Goal: Task Accomplishment & Management: Manage account settings

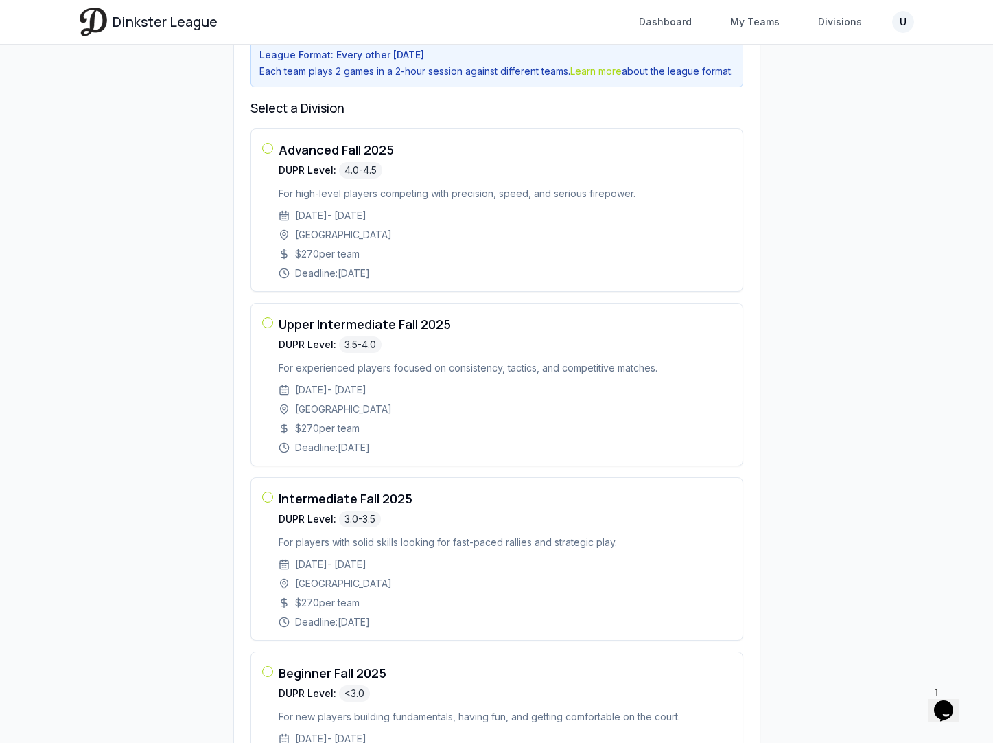
scroll to position [202, 0]
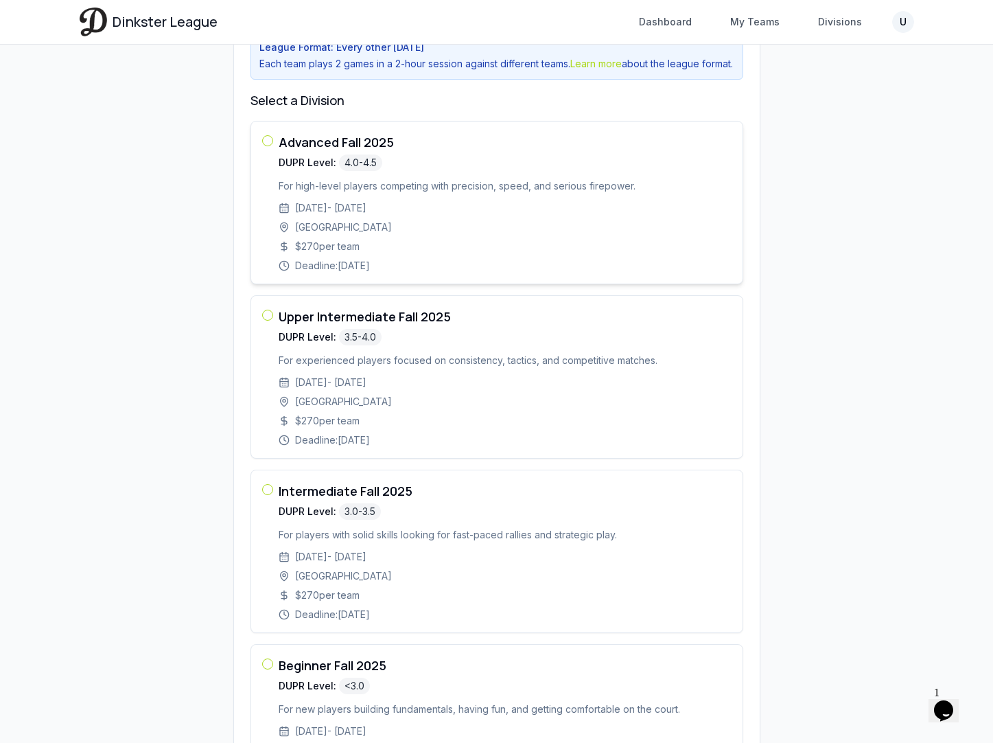
click at [361, 253] on div "$ 270 per team" at bounding box center [505, 247] width 453 height 14
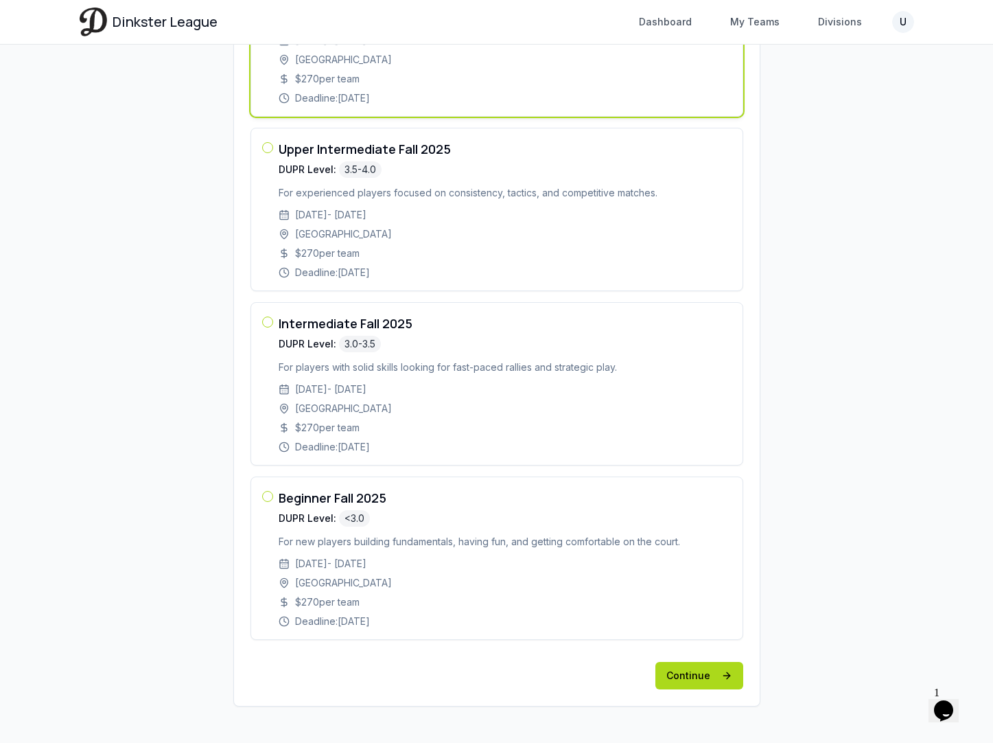
scroll to position [391, 0]
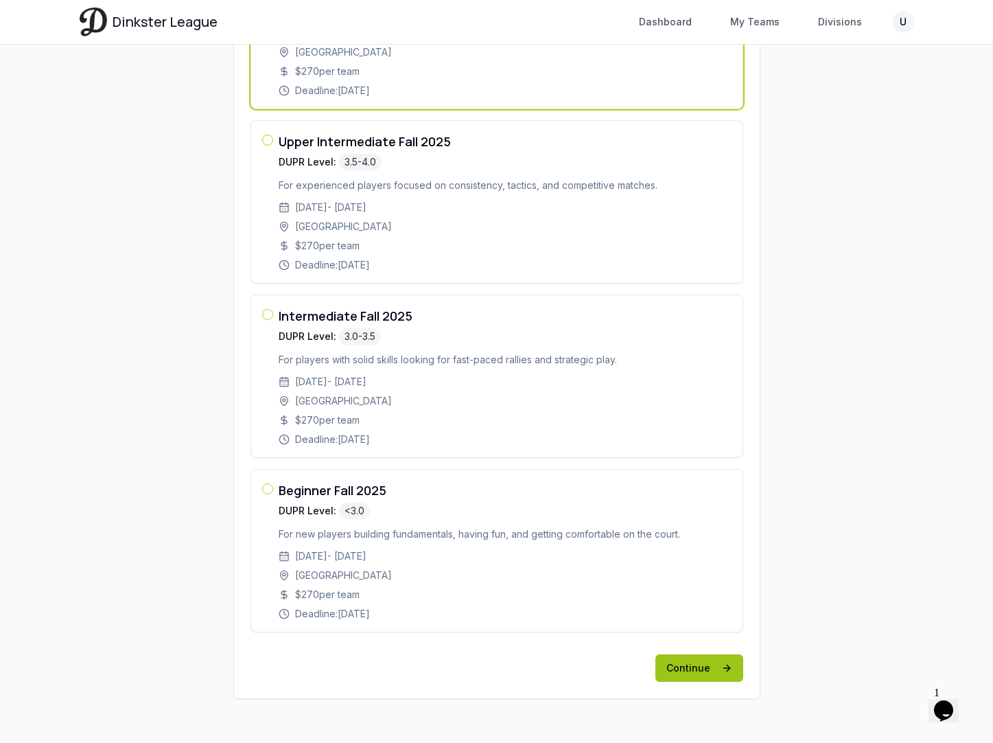
click at [678, 662] on button "Continue" at bounding box center [700, 667] width 88 height 27
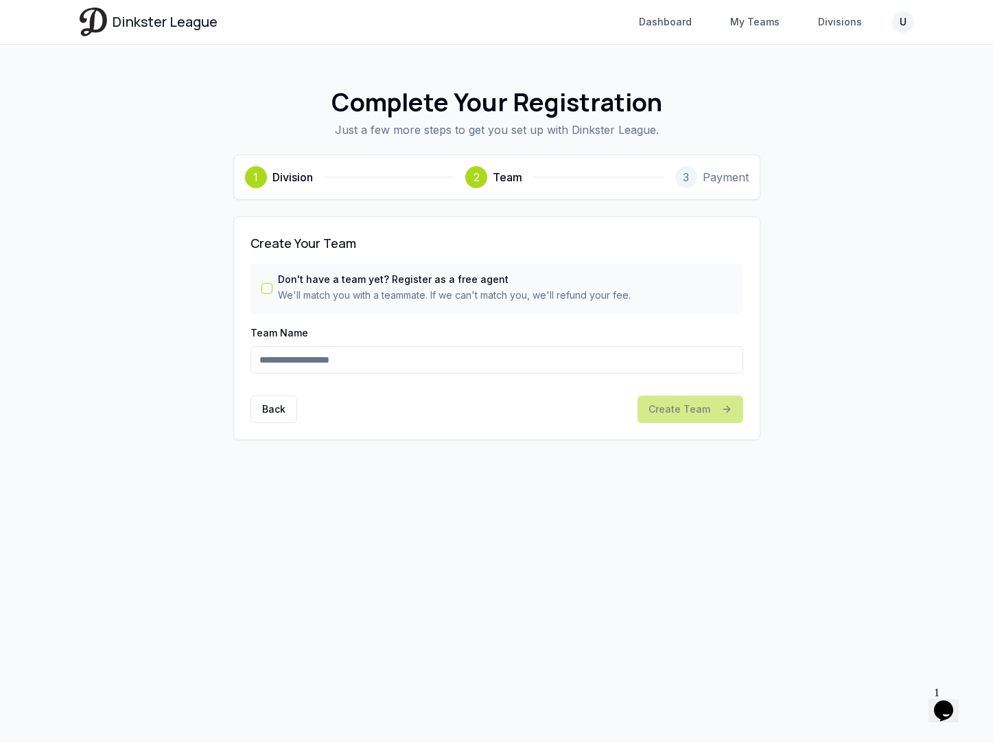
click at [509, 360] on input "Team Name" at bounding box center [497, 359] width 493 height 27
type input "****"
click at [699, 414] on button "Create Team" at bounding box center [691, 408] width 106 height 27
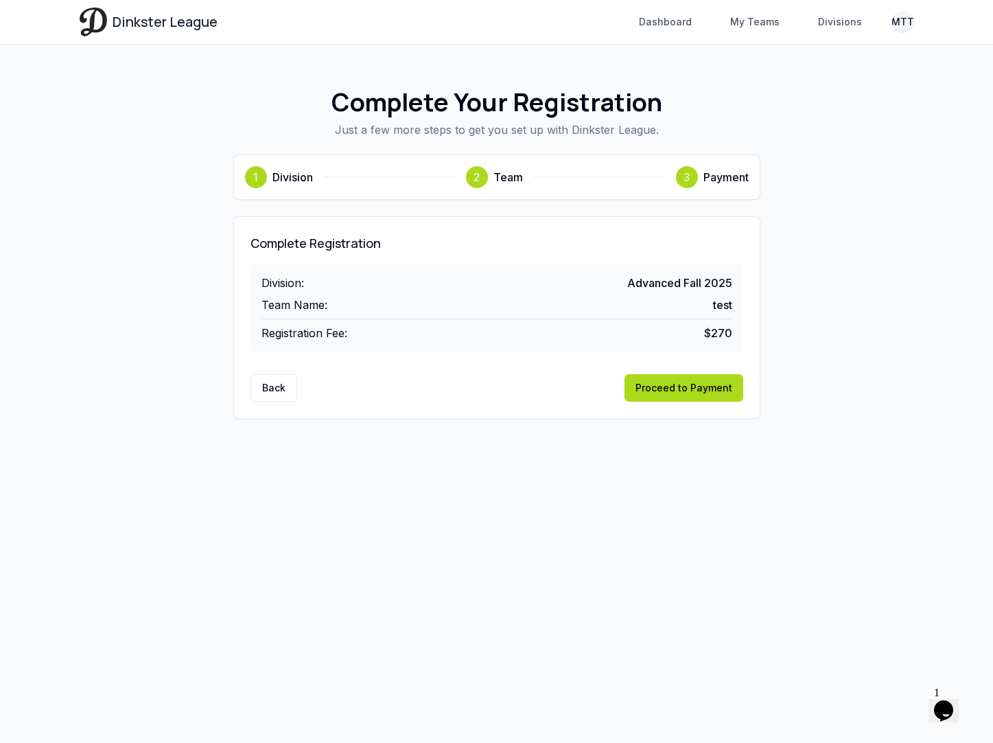
click at [905, 26] on html "Dinkster League Dashboard My Teams Divisions MTT Toggle navigation menu Dashboa…" at bounding box center [496, 371] width 993 height 743
click at [833, 113] on div "Log out" at bounding box center [837, 122] width 147 height 22
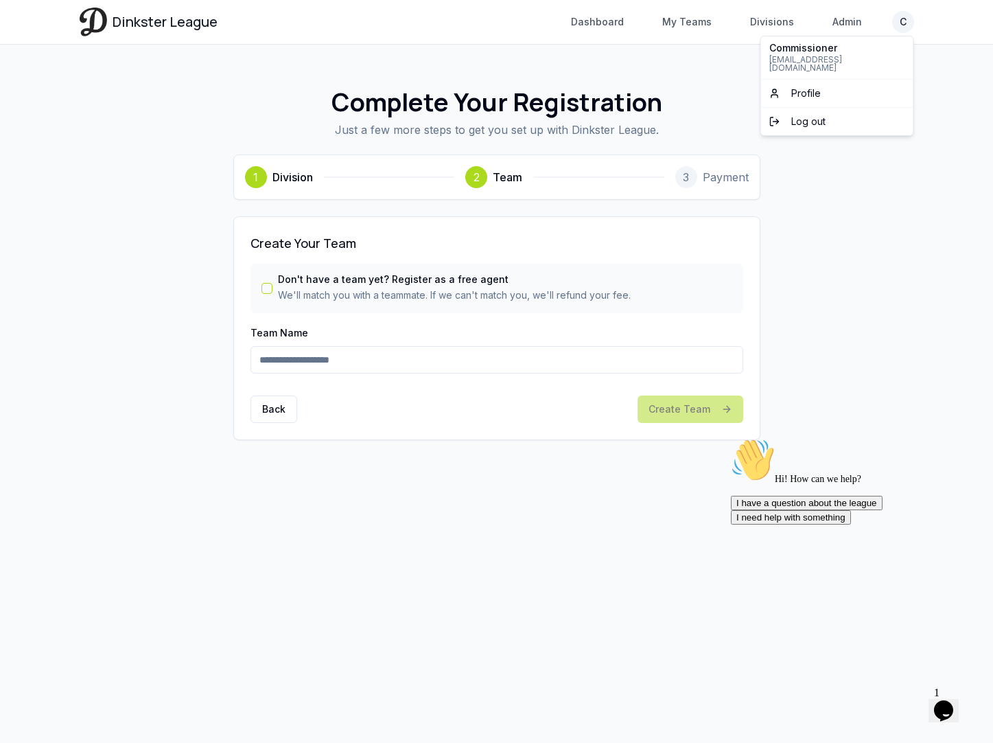
click at [902, 16] on html "Dinkster League Dashboard My Teams Divisions Admin C Toggle navigation menu Das…" at bounding box center [496, 371] width 993 height 743
click at [822, 115] on span "Log out" at bounding box center [808, 122] width 34 height 14
click at [178, 21] on span "Dinkster League" at bounding box center [165, 21] width 105 height 19
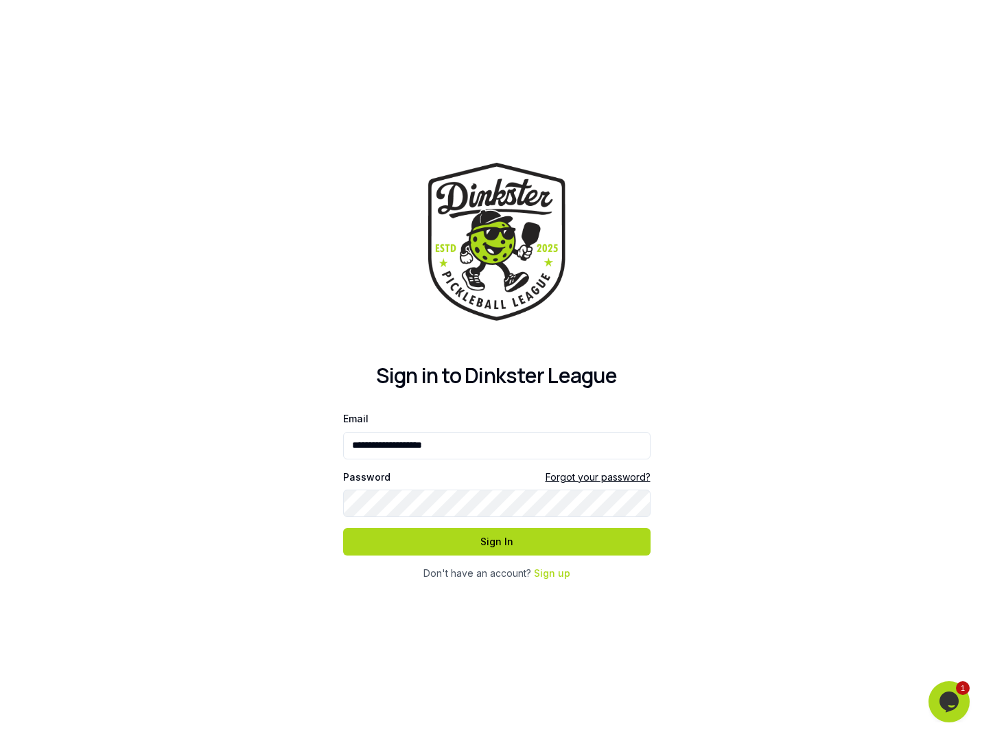
click at [343, 465] on div at bounding box center [343, 465] width 0 height 0
type input "**********"
click at [534, 538] on button "Sign In" at bounding box center [497, 541] width 308 height 27
